Goal: Transaction & Acquisition: Book appointment/travel/reservation

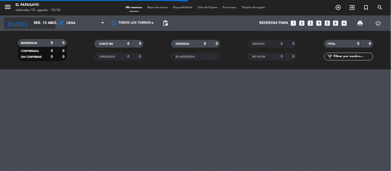
click at [35, 19] on input "mié. 13 ago." at bounding box center [55, 23] width 49 height 9
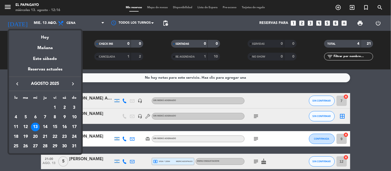
click at [35, 126] on div "13" at bounding box center [35, 127] width 9 height 9
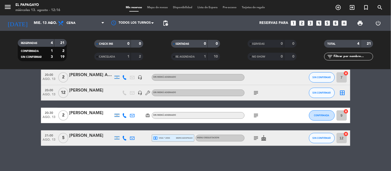
scroll to position [24, 0]
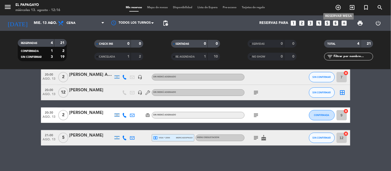
click at [337, 6] on icon "add_circle_outline" at bounding box center [338, 7] width 6 height 6
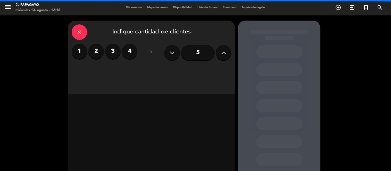
click at [134, 54] on label "4" at bounding box center [129, 51] width 15 height 15
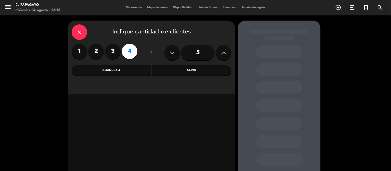
click at [171, 70] on div "Cena" at bounding box center [191, 70] width 79 height 10
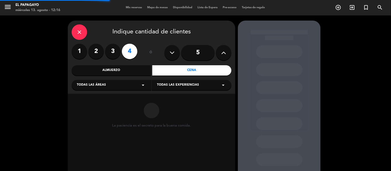
click at [111, 84] on div "Todas las áreas arrow_drop_down" at bounding box center [112, 85] width 80 height 10
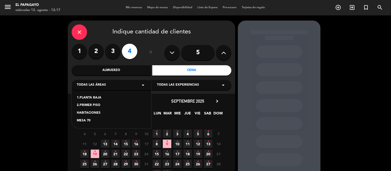
click at [94, 98] on div "1.PLANTA BAJA" at bounding box center [111, 98] width 69 height 5
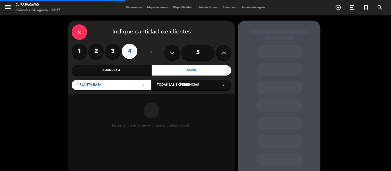
scroll to position [25, 0]
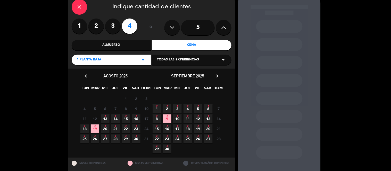
click at [105, 118] on icon "•" at bounding box center [105, 116] width 2 height 8
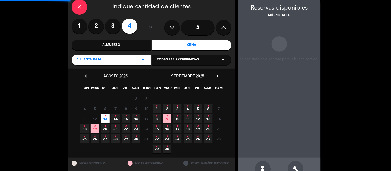
scroll to position [21, 0]
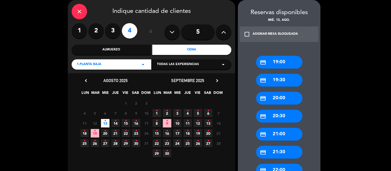
click at [274, 117] on div "credit_card 20:30" at bounding box center [279, 116] width 46 height 13
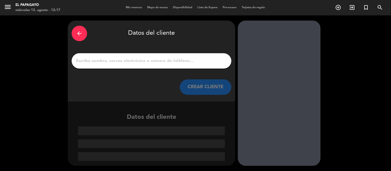
click at [176, 61] on input "1" at bounding box center [152, 60] width 152 height 7
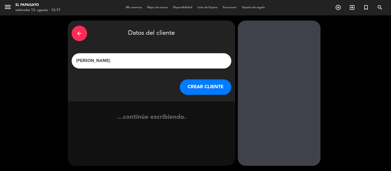
type input "[PERSON_NAME]"
click at [205, 89] on button "CREAR CLIENTE" at bounding box center [206, 87] width 52 height 15
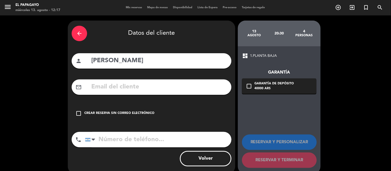
click at [150, 134] on input "tel" at bounding box center [158, 139] width 146 height 15
type input "3517643972"
click at [129, 109] on div "check_box_outline_blank Crear reserva sin correo electrónico" at bounding box center [152, 113] width 160 height 15
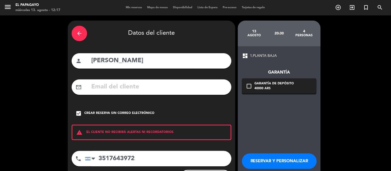
scroll to position [27, 0]
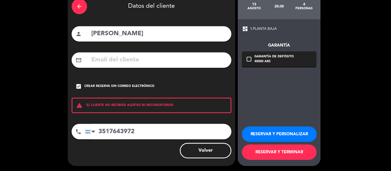
click at [273, 155] on button "RESERVAR Y TERMINAR" at bounding box center [279, 152] width 75 height 15
